Goal: Navigation & Orientation: Find specific page/section

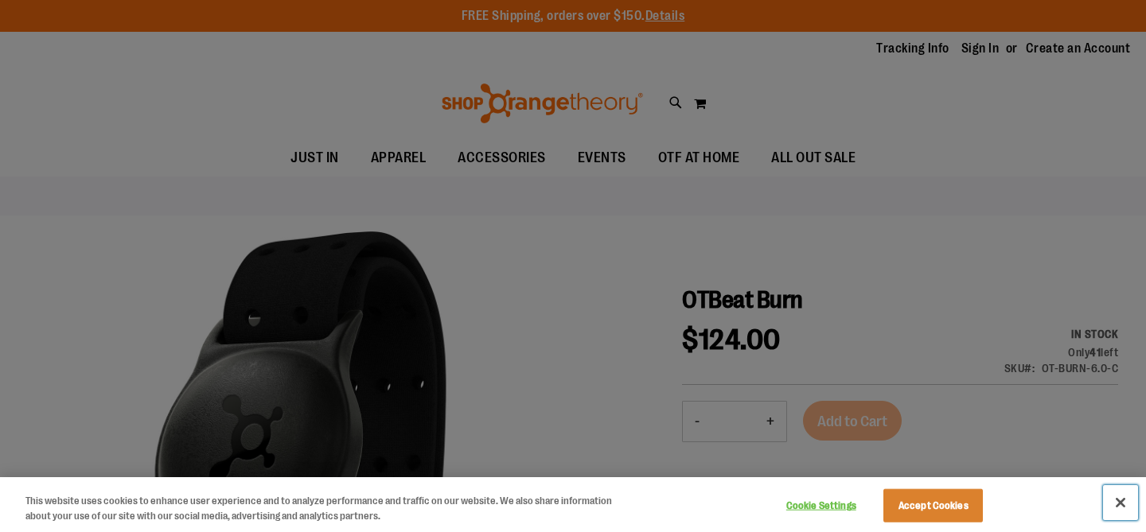
click at [1126, 504] on button "Close" at bounding box center [1120, 502] width 35 height 35
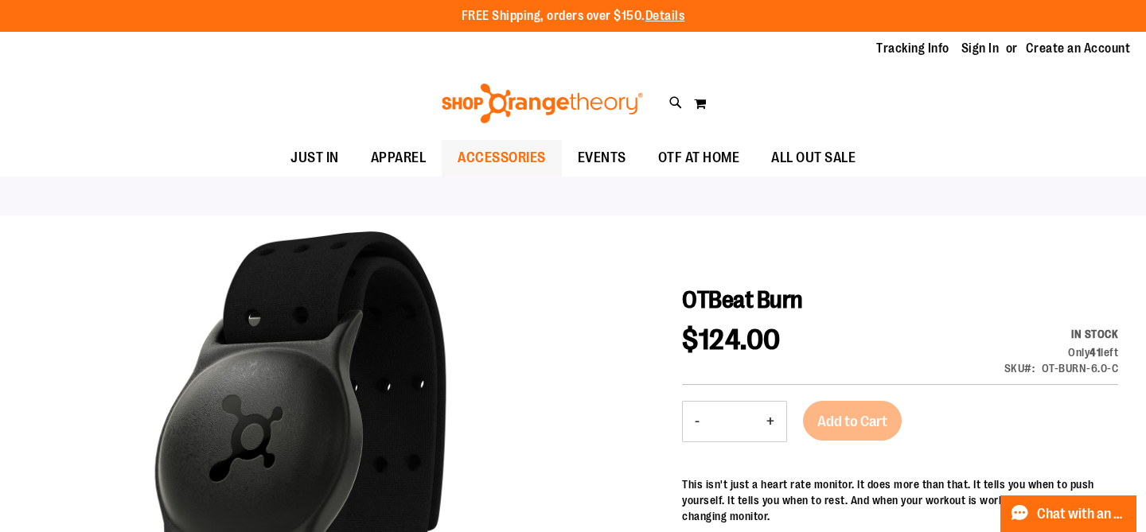
click at [512, 164] on span "ACCESSORIES" at bounding box center [502, 158] width 88 height 36
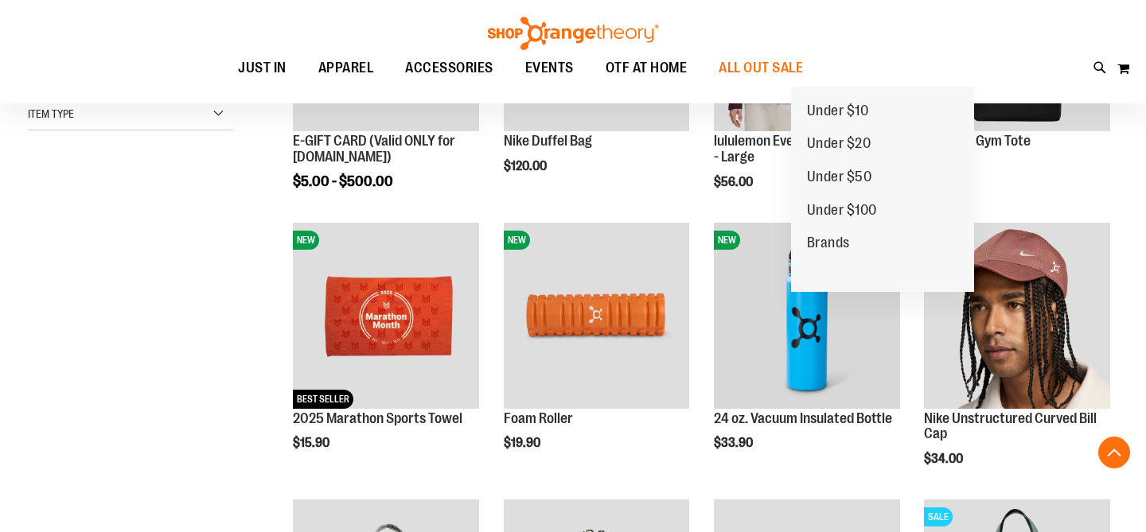
scroll to position [389, 0]
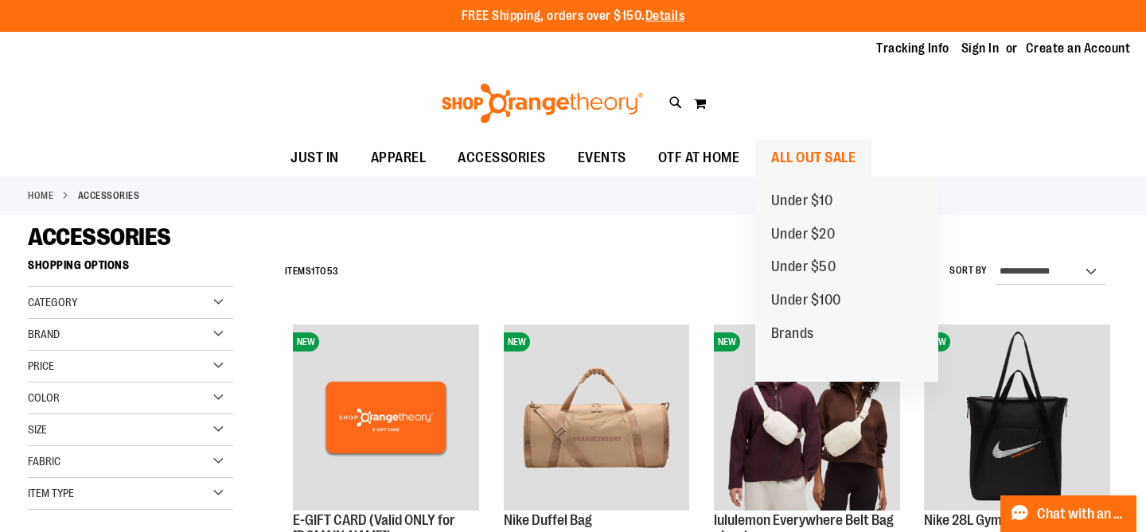
click at [831, 157] on span "ALL OUT SALE" at bounding box center [813, 158] width 84 height 36
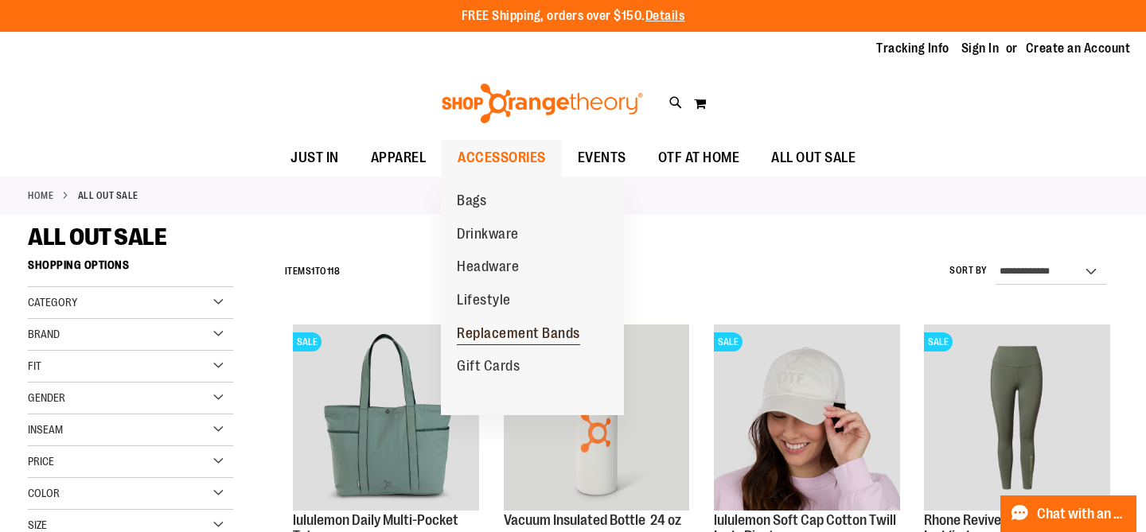
click at [538, 332] on span "Replacement Bands" at bounding box center [518, 335] width 123 height 20
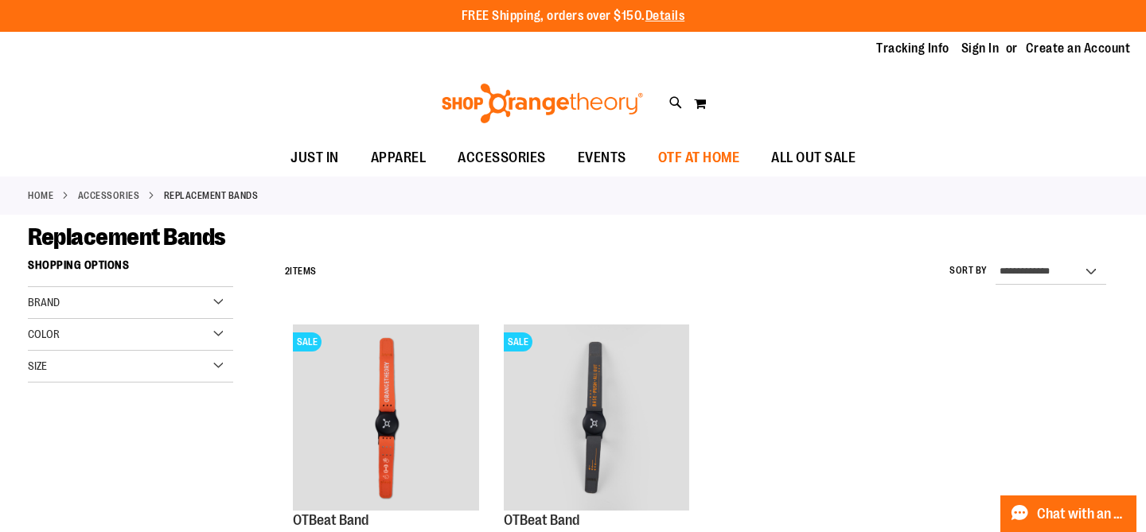
click at [708, 159] on span "OTF AT HOME" at bounding box center [699, 158] width 82 height 36
